Goal: Transaction & Acquisition: Purchase product/service

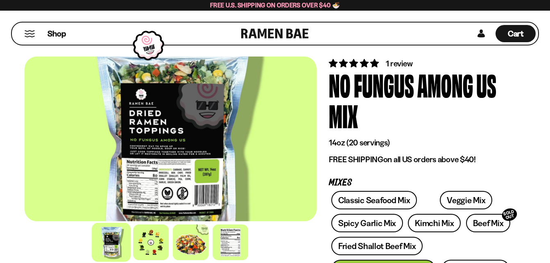
scroll to position [98, 0]
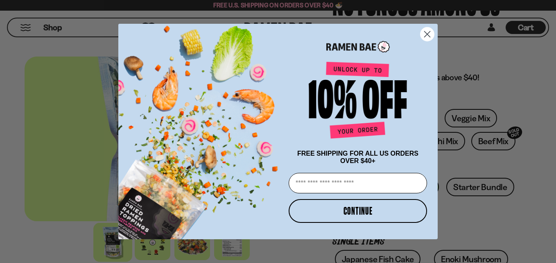
click at [342, 185] on input "Email" at bounding box center [358, 183] width 138 height 20
type input "**********"
click at [355, 208] on button "CONTINUE" at bounding box center [358, 211] width 138 height 24
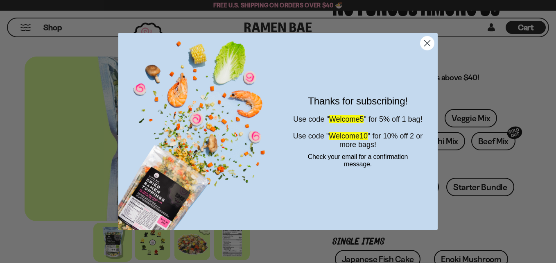
click at [435, 36] on form "Thanks for subscribing! Use code " Welcome5 " for 5% off 1 bag! Use code " Welc…" at bounding box center [277, 131] width 319 height 197
click at [431, 40] on circle "Close dialog" at bounding box center [428, 43] width 14 height 14
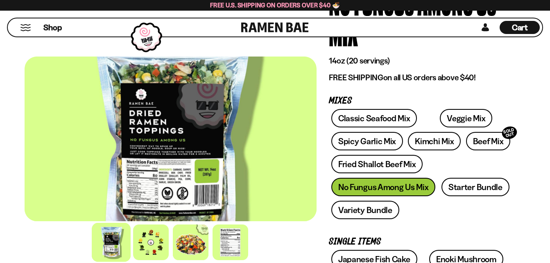
click at [491, 67] on div "14oz (20 servings) FREE SHIPPING on all US orders above $40!" at bounding box center [421, 69] width 184 height 27
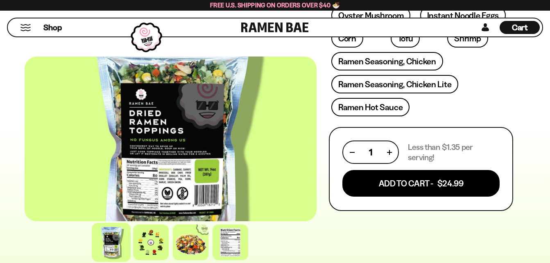
scroll to position [311, 0]
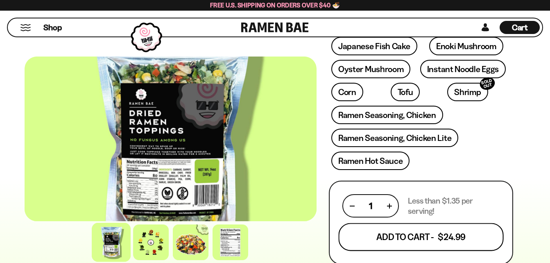
click at [381, 232] on button "Add To Cart - $24.99" at bounding box center [421, 237] width 165 height 28
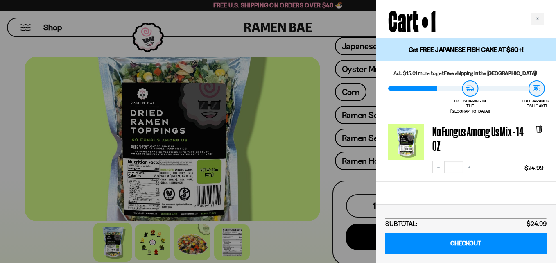
click at [298, 40] on div at bounding box center [278, 131] width 556 height 263
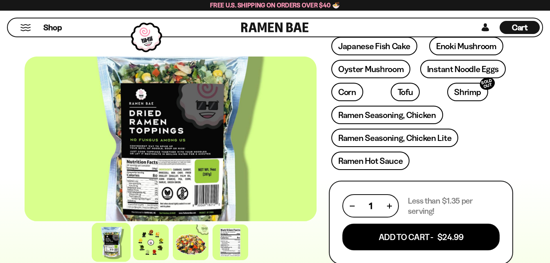
click at [503, 104] on div "Japanese Fish Cake Enoki Mushroom Oyster Mushroom Instant Noodle Eggs Corn SOLD…" at bounding box center [421, 106] width 184 height 138
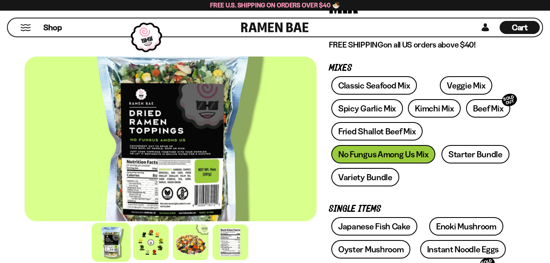
scroll to position [66, 0]
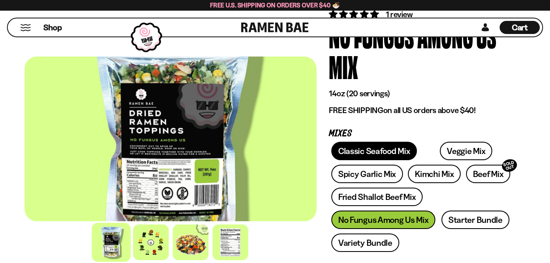
click at [362, 154] on link "Classic Seafood Mix" at bounding box center [374, 151] width 86 height 18
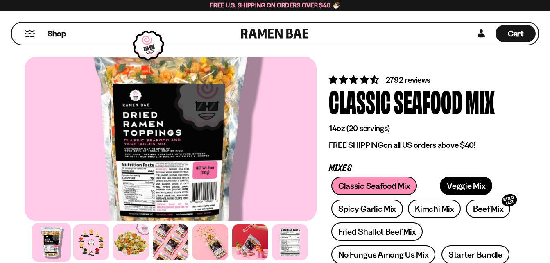
click at [445, 190] on link "Veggie Mix" at bounding box center [466, 186] width 52 height 18
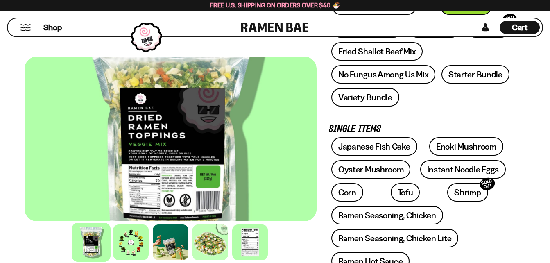
scroll to position [164, 0]
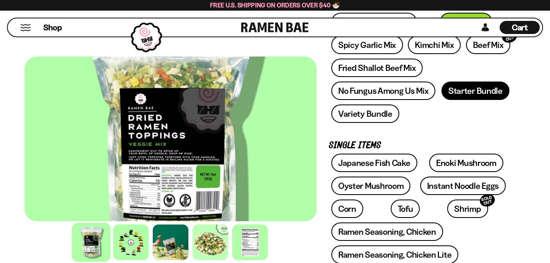
click at [476, 86] on link "Starter Bundle" at bounding box center [476, 91] width 68 height 18
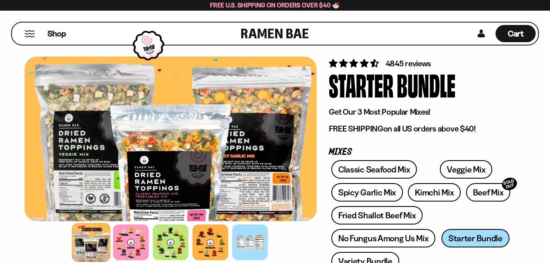
scroll to position [16, 0]
click at [499, 57] on div "4845 reviews" at bounding box center [421, 63] width 184 height 12
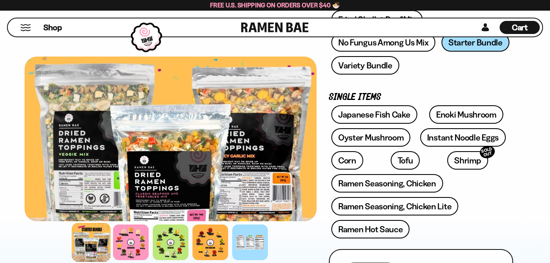
scroll to position [173, 0]
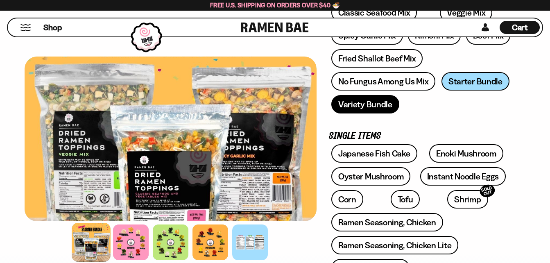
click at [372, 104] on link "Variety Bundle" at bounding box center [365, 104] width 68 height 18
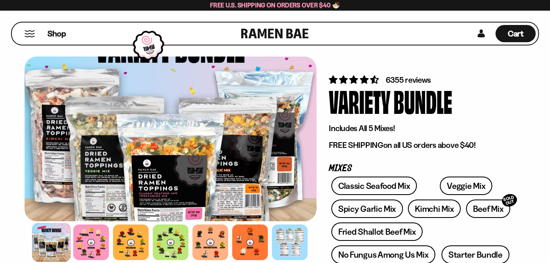
click at [498, 93] on div "Variety Bundle" at bounding box center [421, 101] width 184 height 31
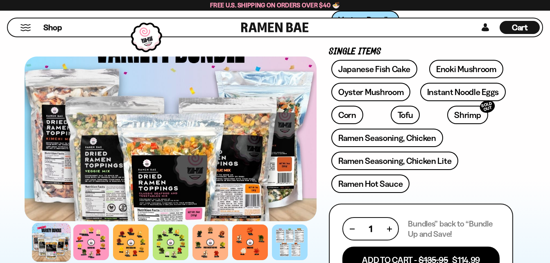
scroll to position [262, 0]
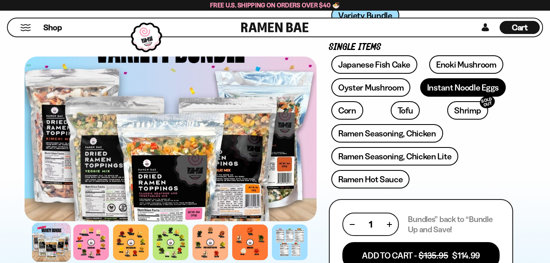
click at [449, 93] on link "Instant Noodle Eggs" at bounding box center [463, 87] width 86 height 18
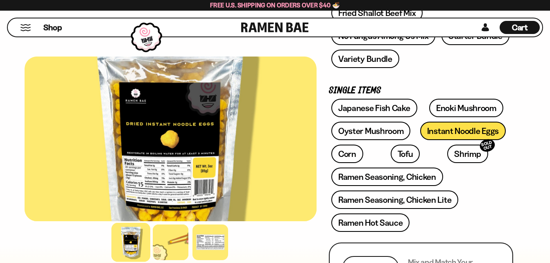
scroll to position [197, 0]
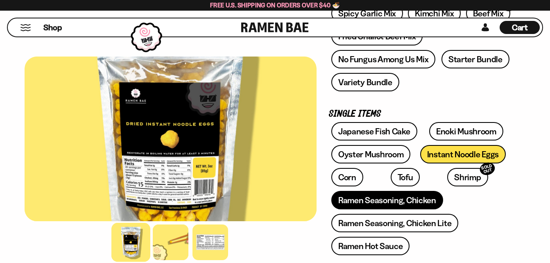
click at [419, 206] on link "Ramen Seasoning, Chicken" at bounding box center [387, 200] width 112 height 18
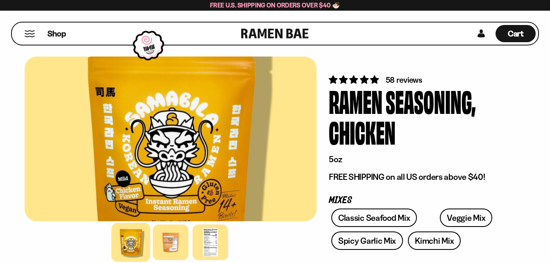
scroll to position [16, 0]
